Goal: Find specific page/section: Find specific page/section

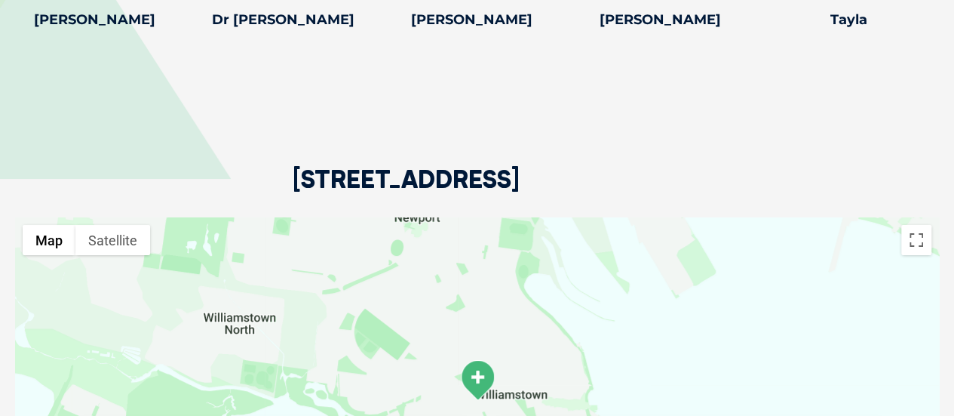
scroll to position [3018, 0]
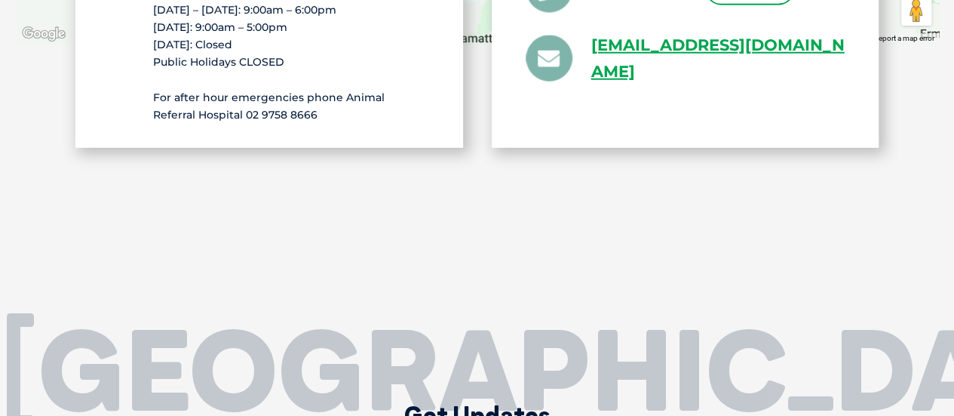
scroll to position [2867, 0]
